Goal: Task Accomplishment & Management: Use online tool/utility

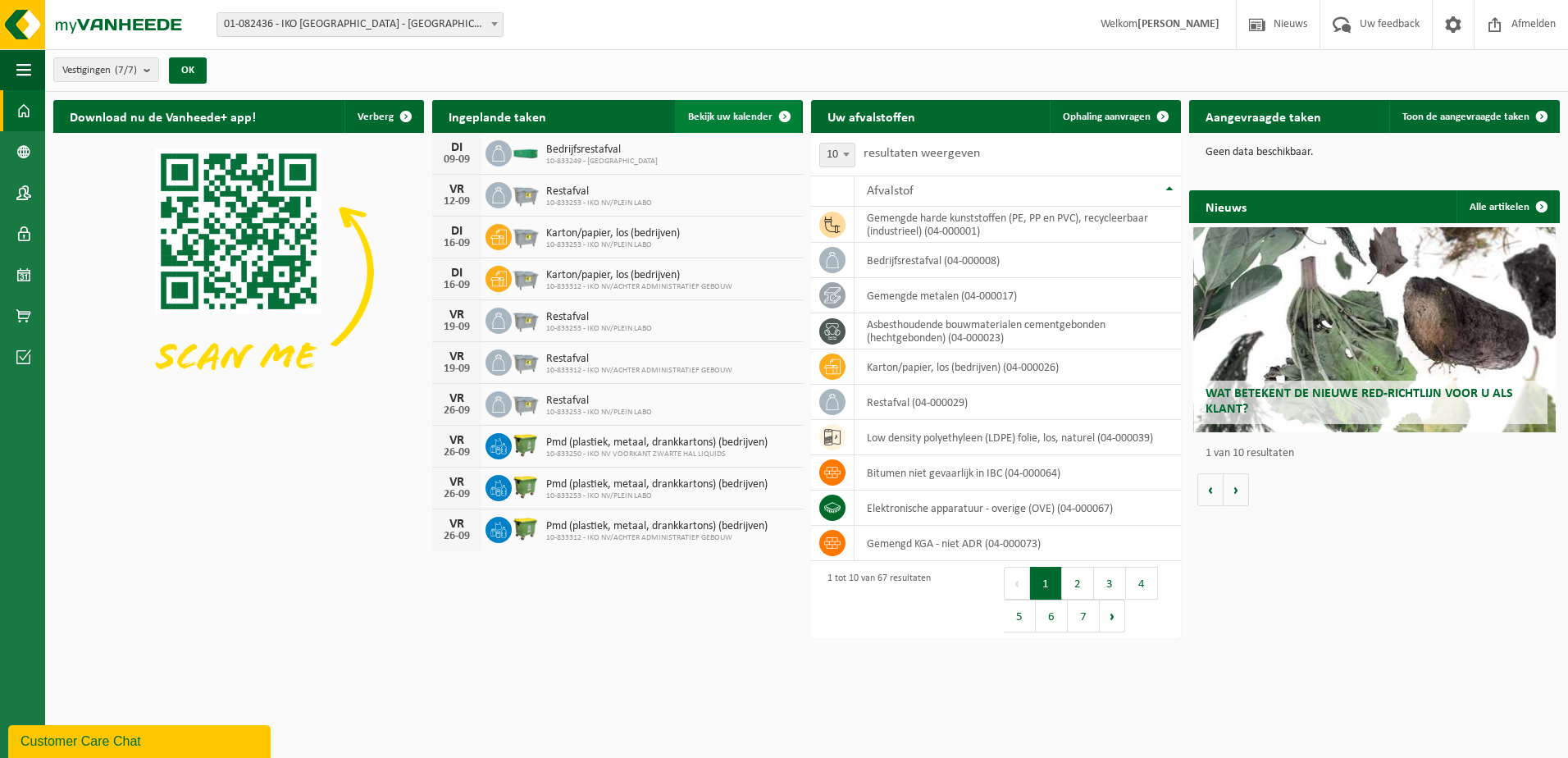
click at [737, 120] on span "Bekijk uw kalender" at bounding box center [730, 116] width 85 height 11
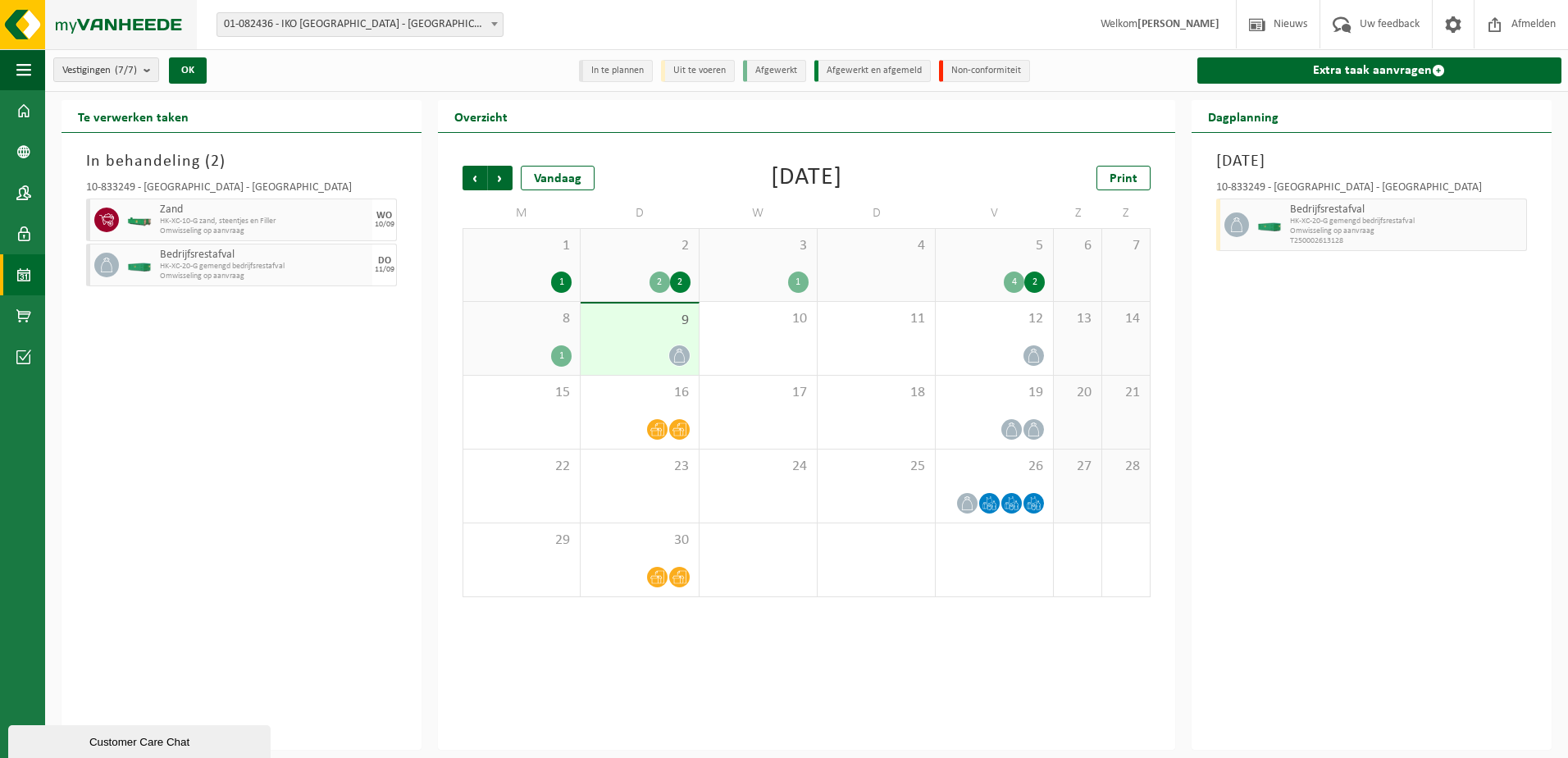
click at [33, 18] on img at bounding box center [98, 25] width 197 height 49
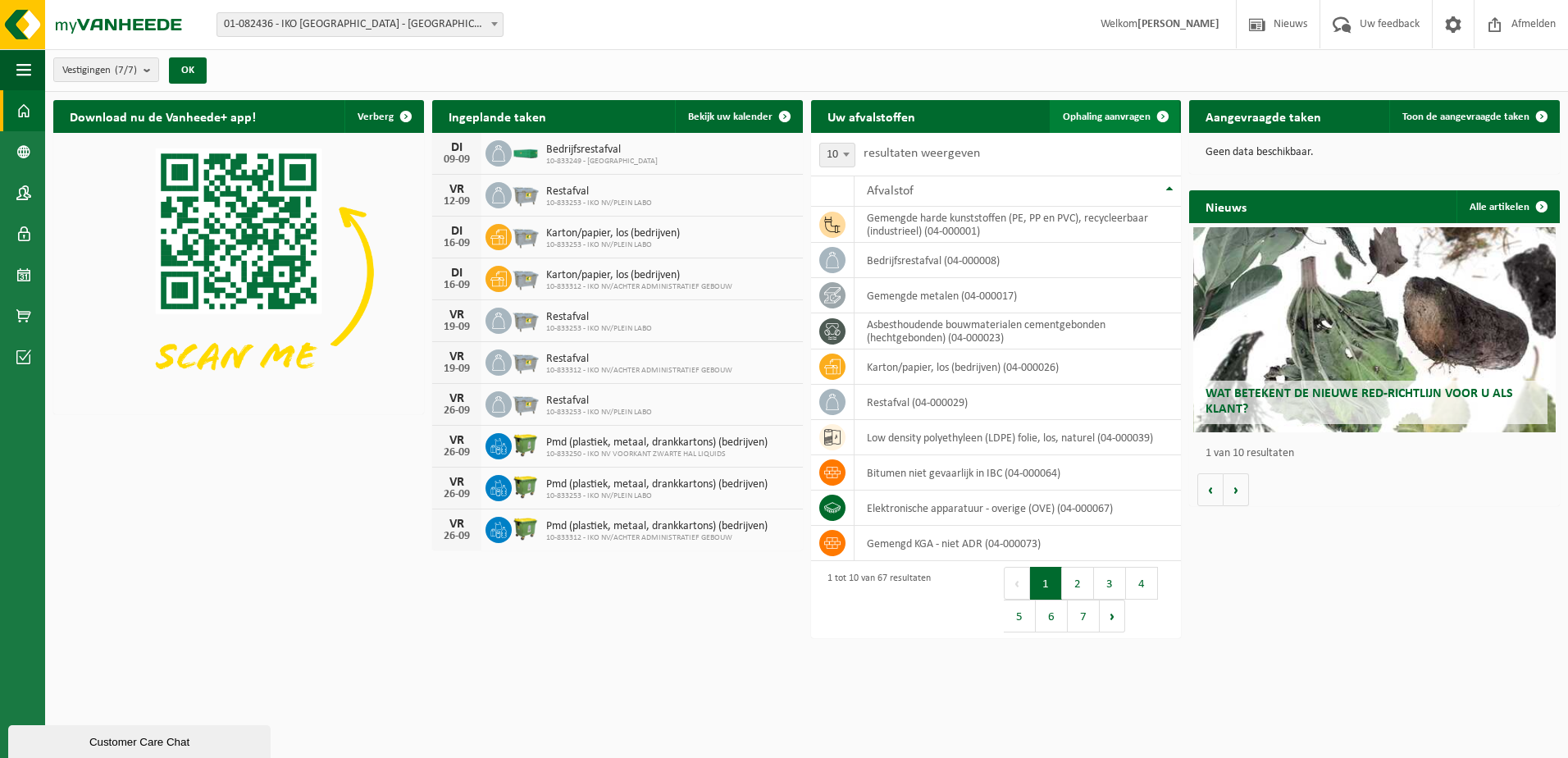
click at [1088, 109] on link "Ophaling aanvragen" at bounding box center [1114, 116] width 130 height 33
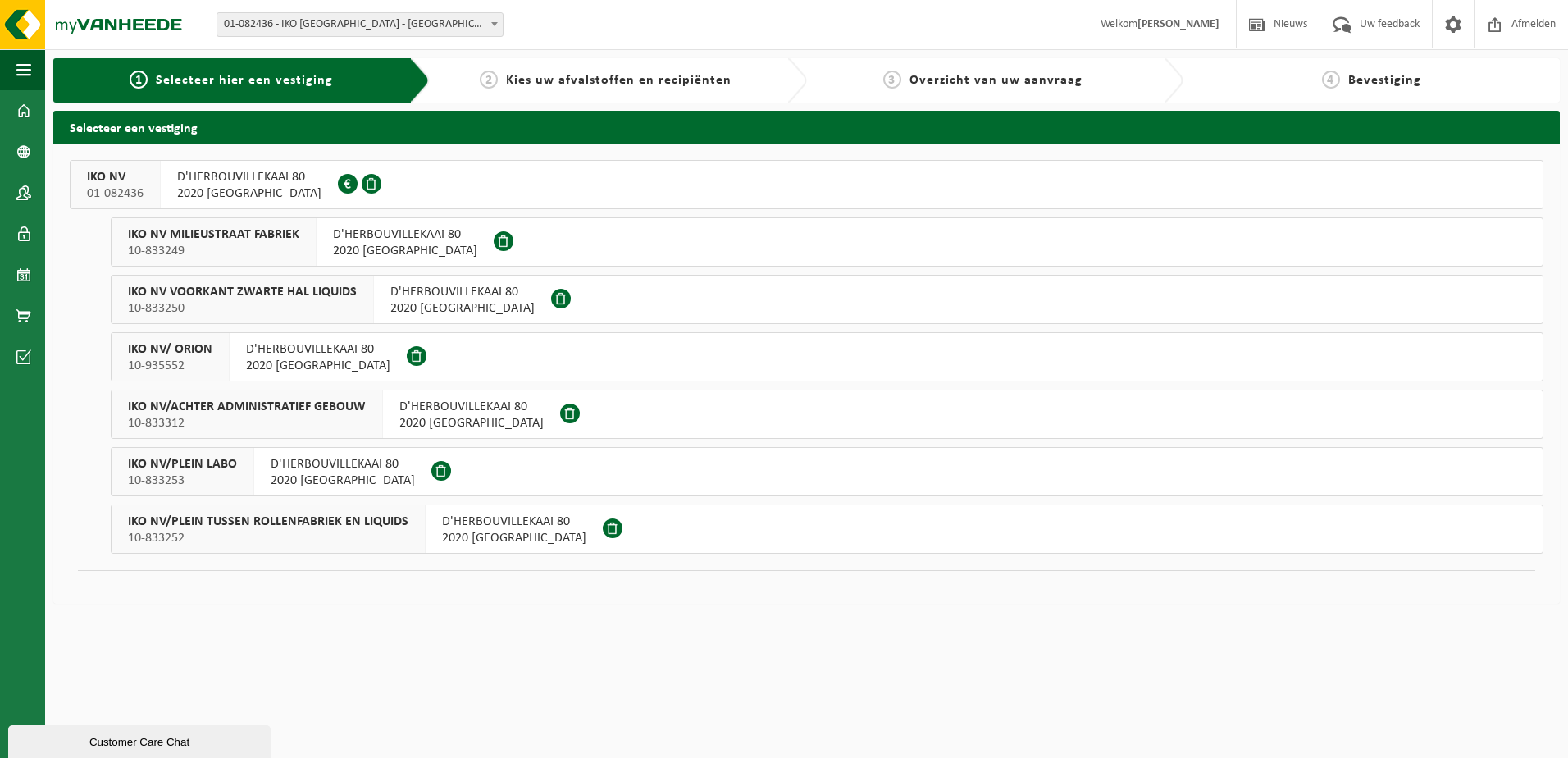
click at [333, 507] on div "IKO NV/PLEIN TUSSEN ROLLENFABRIEK EN LIQUIDS 10-833252" at bounding box center [268, 529] width 314 height 48
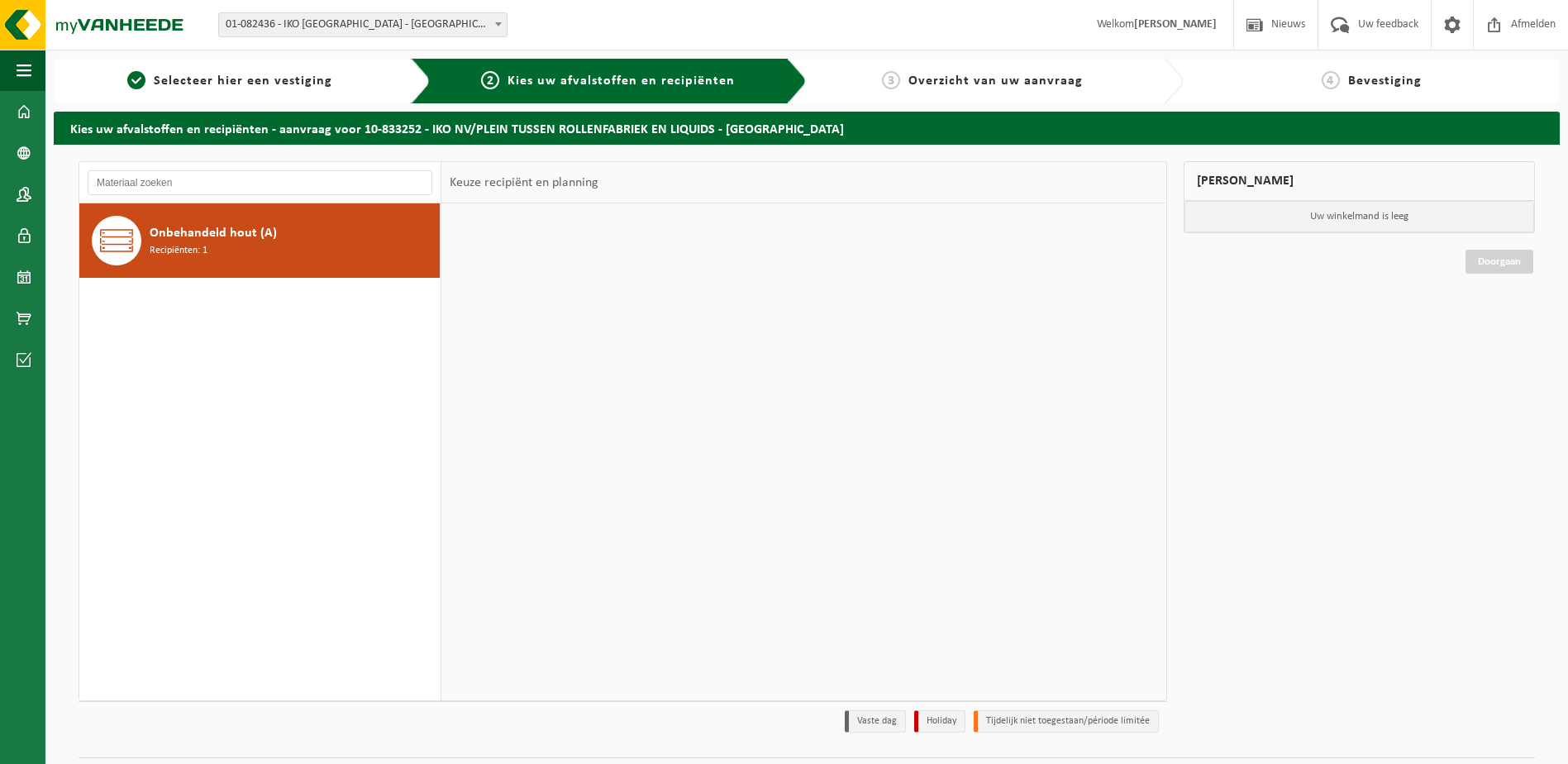
click at [356, 521] on div "Onbehandeld hout (A) Recipiënten: 1" at bounding box center [260, 452] width 362 height 497
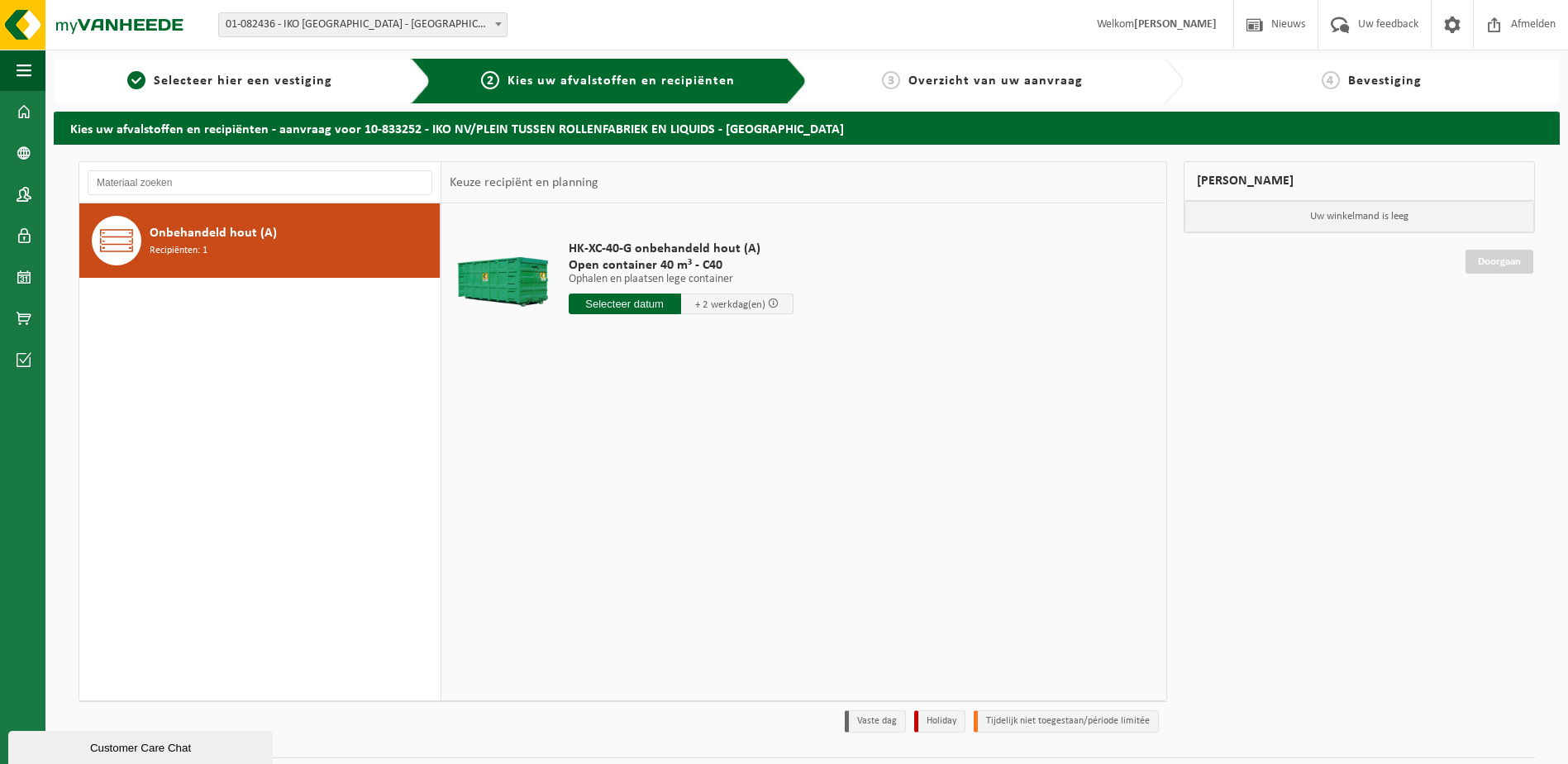
click at [266, 243] on div "Onbehandeld hout (A) Recipiënten: 1" at bounding box center [292, 241] width 286 height 50
click at [616, 304] on input "text" at bounding box center [625, 303] width 112 height 20
click at [612, 307] on input "text" at bounding box center [625, 303] width 112 height 20
click at [508, 268] on div at bounding box center [503, 282] width 98 height 66
click at [248, 242] on span "Onbehandeld hout (A)" at bounding box center [212, 233] width 127 height 20
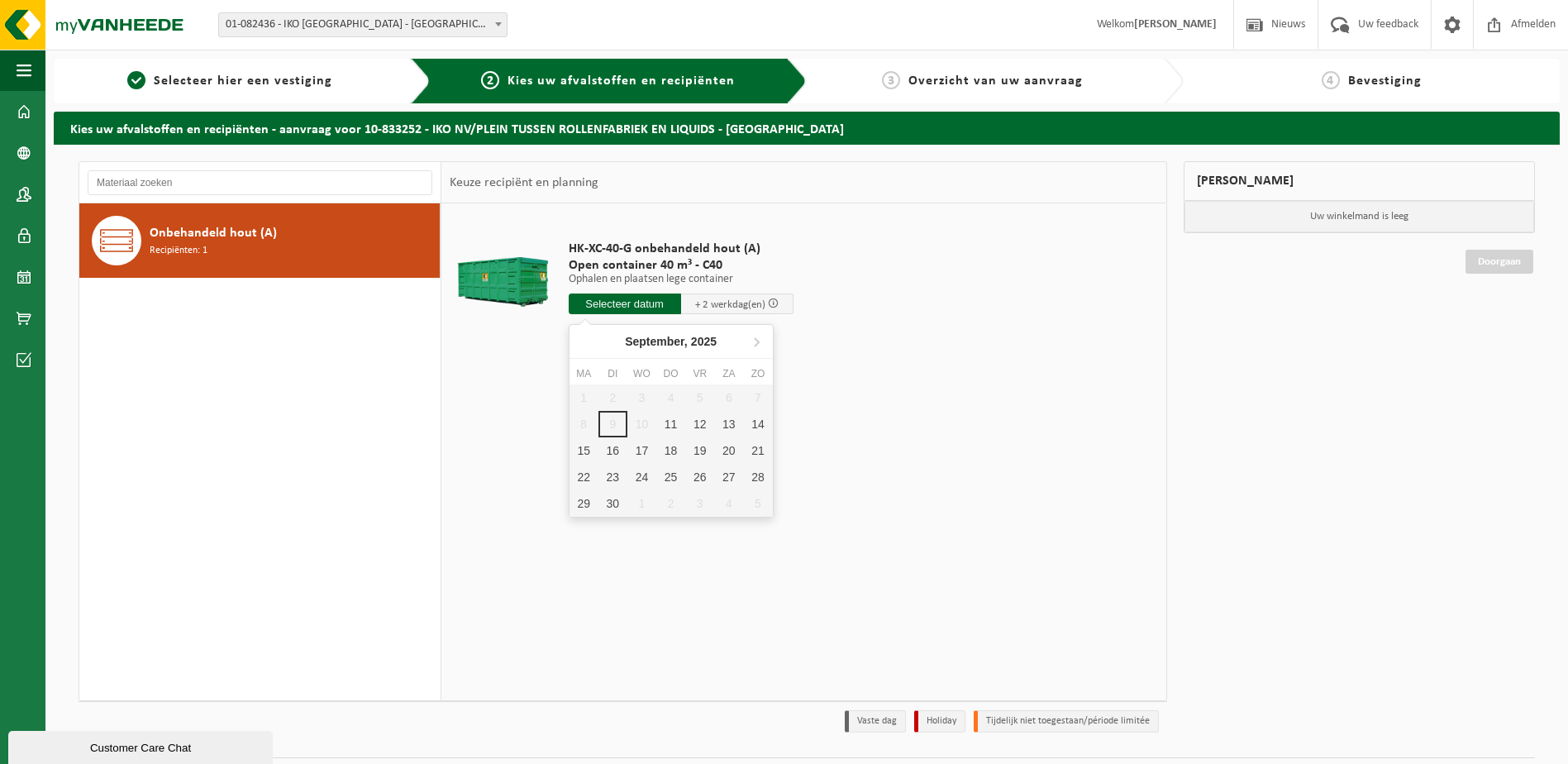
click at [605, 301] on input "text" at bounding box center [625, 303] width 112 height 20
click at [665, 419] on div "11" at bounding box center [670, 424] width 29 height 27
type input "Van 2025-09-11"
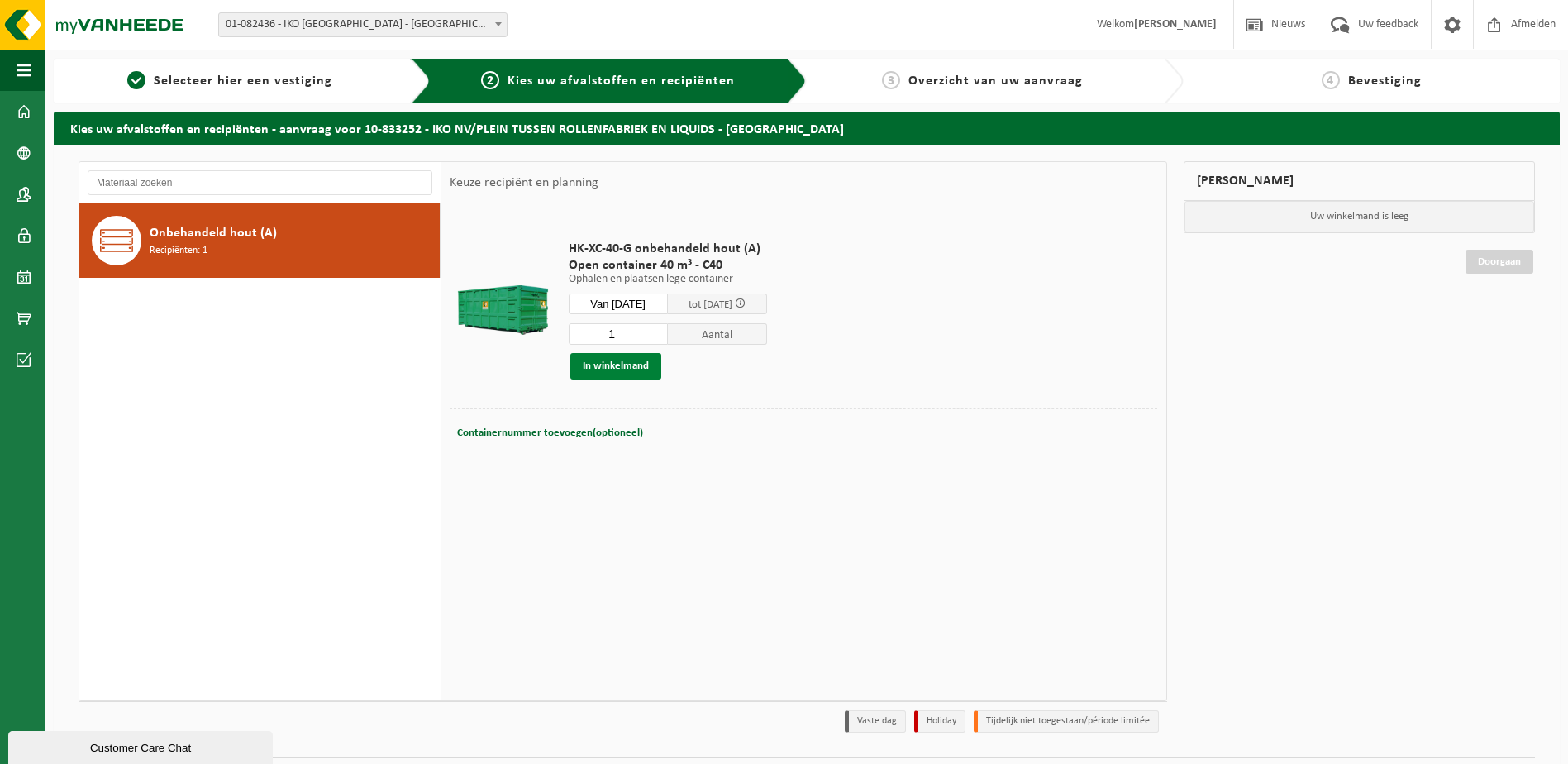
click at [631, 354] on button "In winkelmand" at bounding box center [616, 366] width 91 height 27
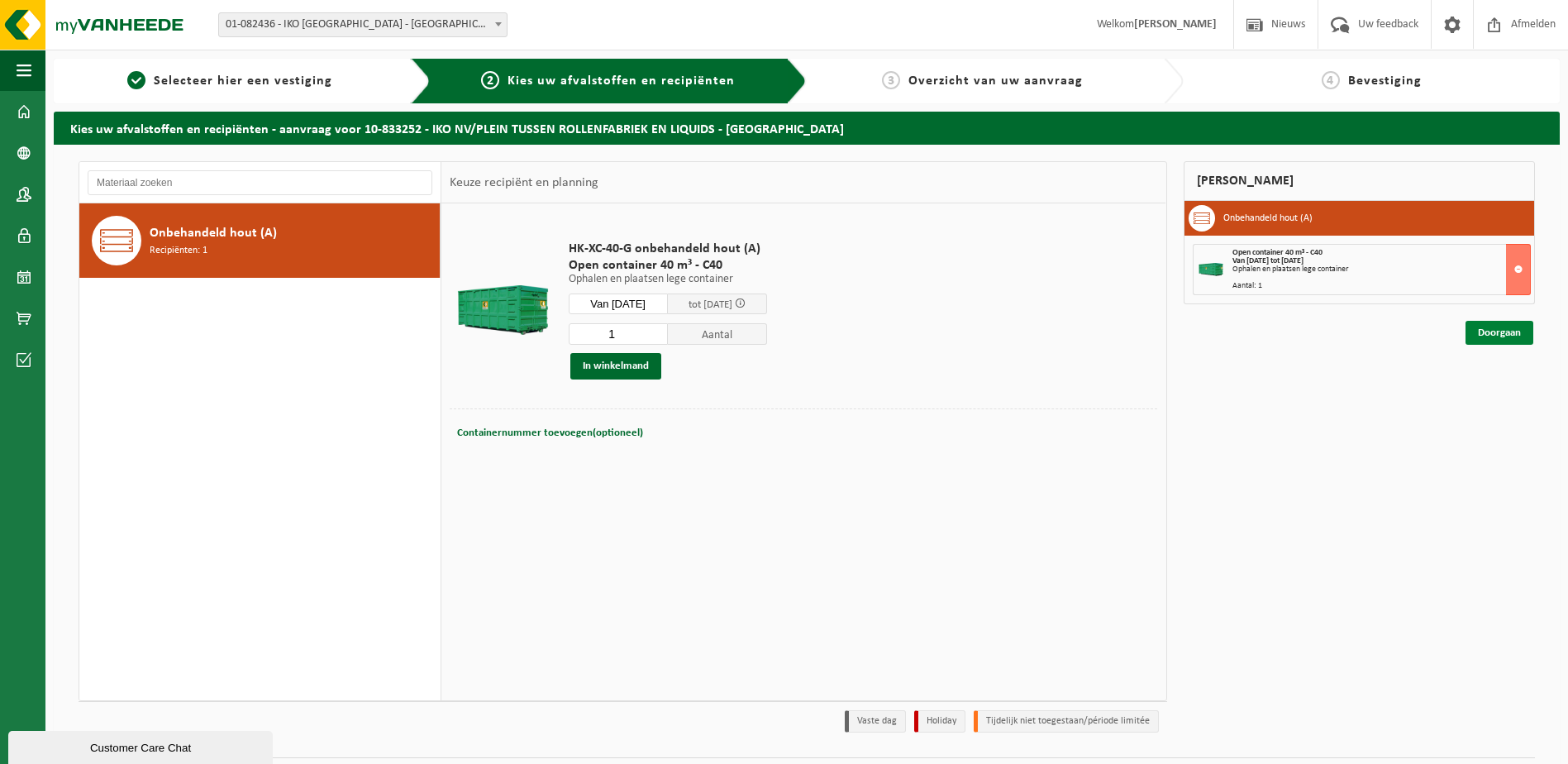
click at [1485, 325] on link "Doorgaan" at bounding box center [1500, 333] width 68 height 24
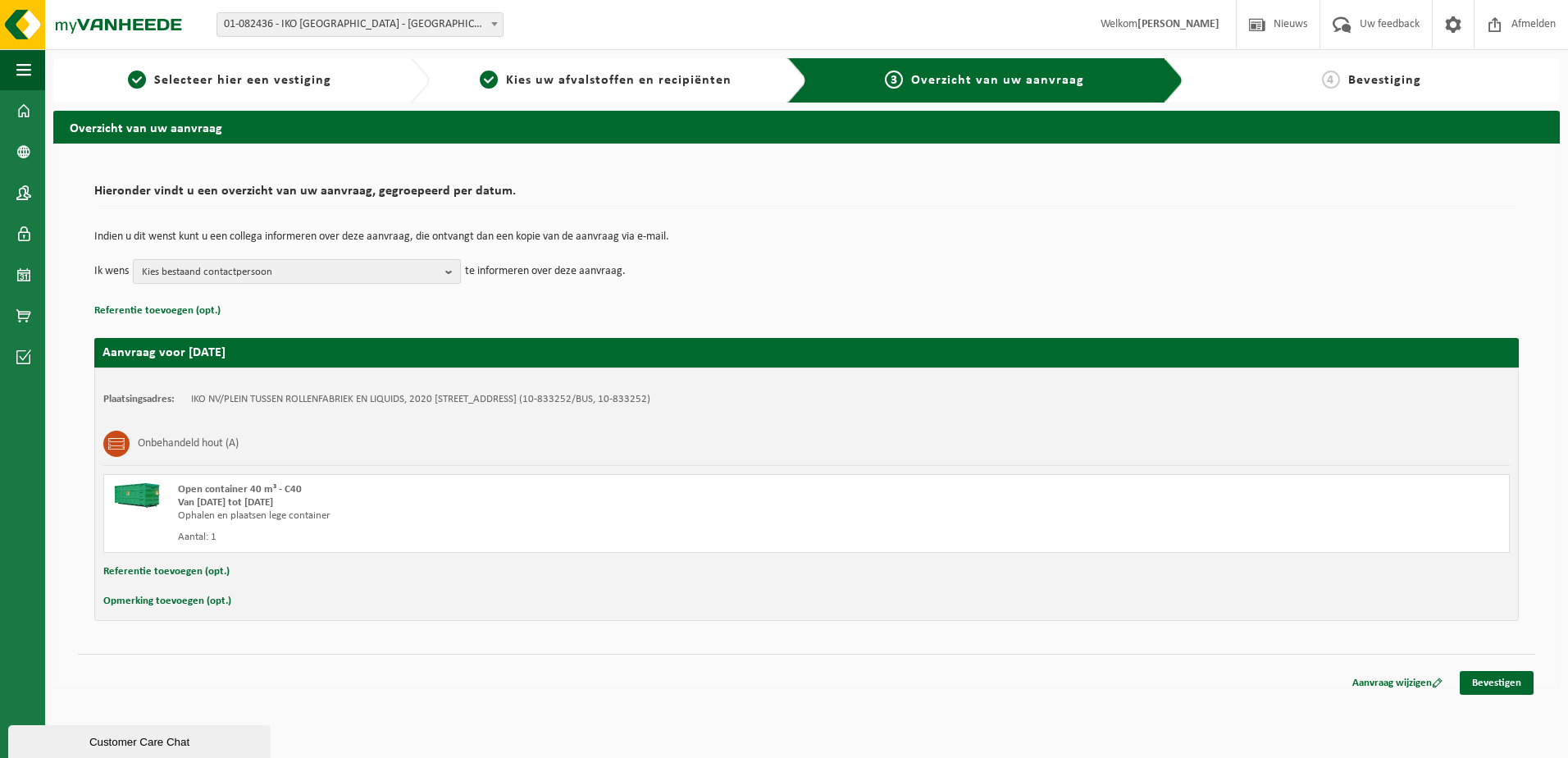
drag, startPoint x: 424, startPoint y: 287, endPoint x: 417, endPoint y: 278, distance: 11.4
click at [424, 287] on div "Indien u dit wenst kunt u een collega informeren over deze aanvraag, die ontvan…" at bounding box center [806, 258] width 1424 height 86
click at [417, 273] on span "Kies bestaand contactpersoon" at bounding box center [290, 273] width 297 height 25
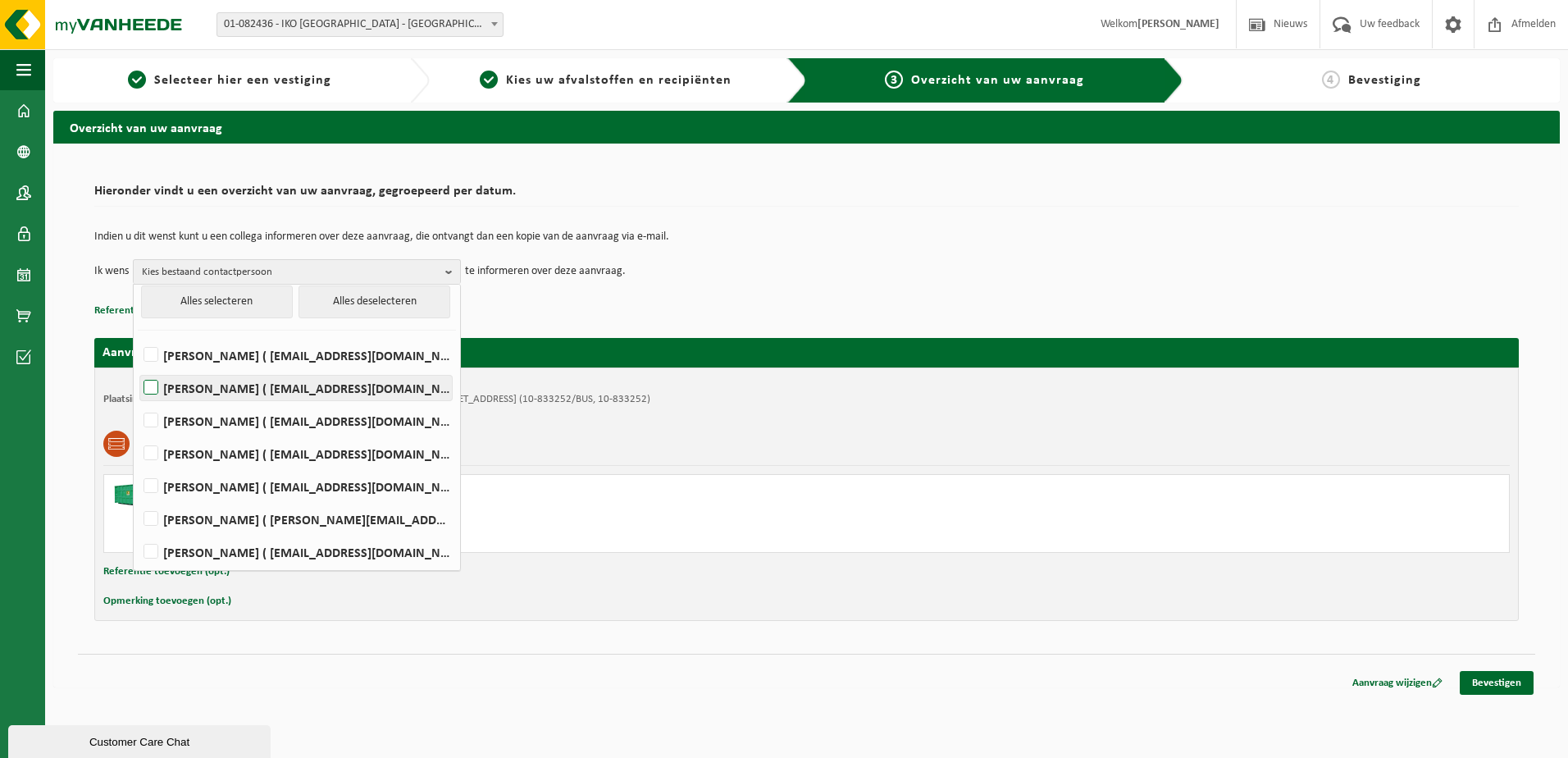
scroll to position [9, 0]
click at [1497, 687] on link "Bevestigen" at bounding box center [1497, 683] width 74 height 24
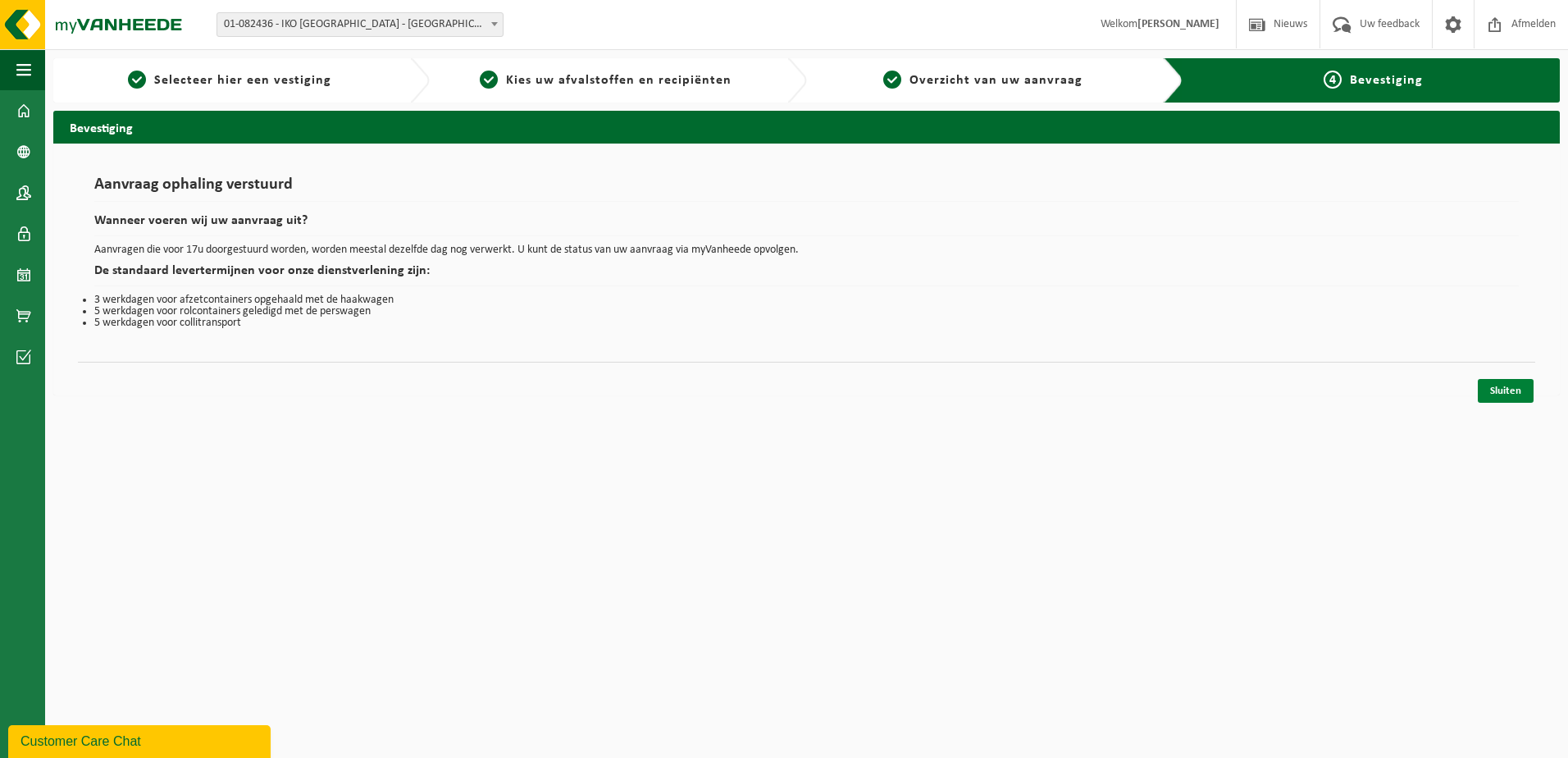
click at [1491, 401] on link "Sluiten" at bounding box center [1505, 391] width 56 height 24
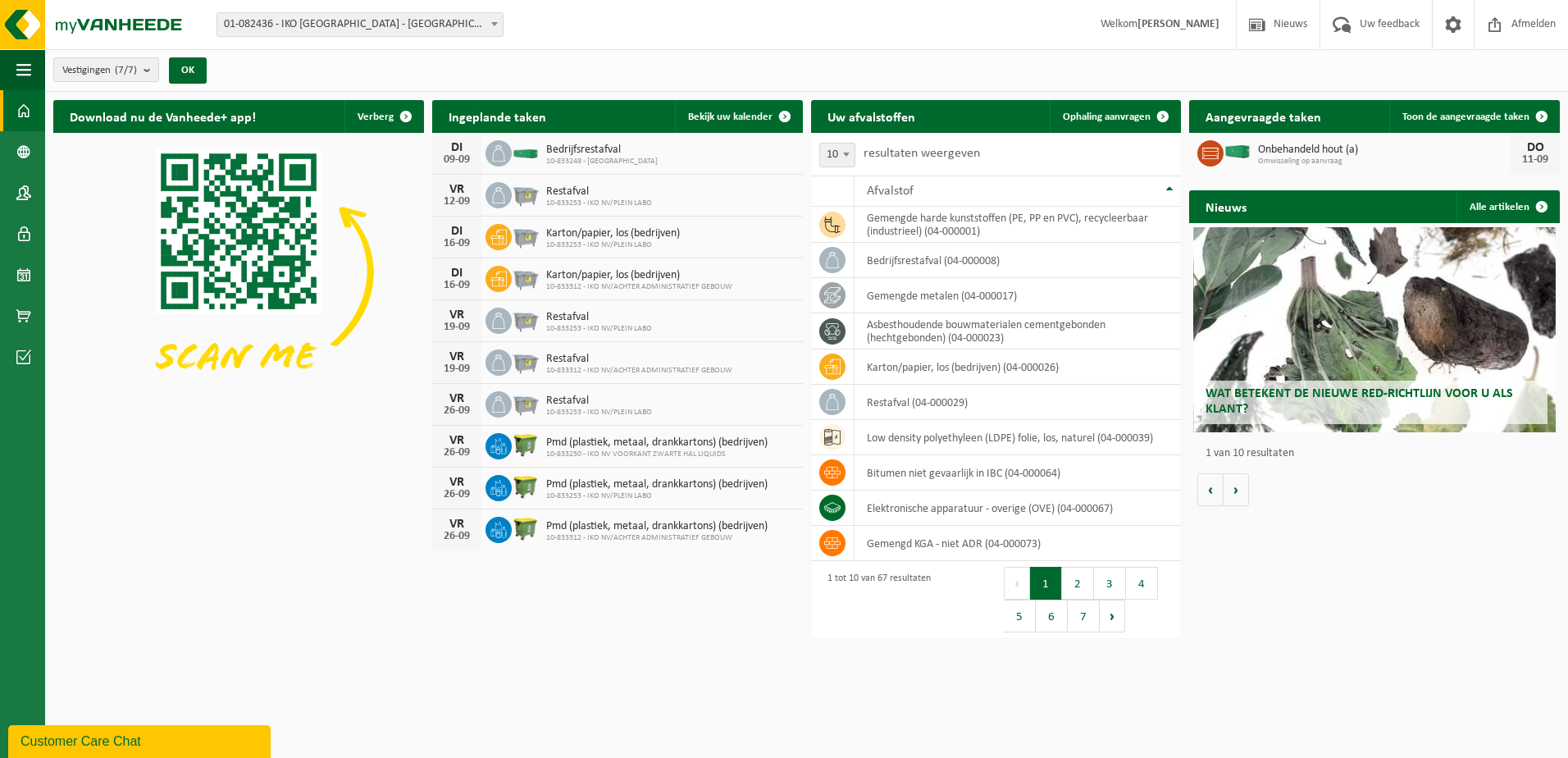
drag, startPoint x: 280, startPoint y: 584, endPoint x: 317, endPoint y: 527, distance: 68.0
click at [280, 584] on html "Vestiging: 01-082436 - IKO [GEOGRAPHIC_DATA] - [GEOGRAPHIC_DATA] 10-833249 - [G…" at bounding box center [784, 379] width 1568 height 758
